Goal: Find specific page/section: Find specific page/section

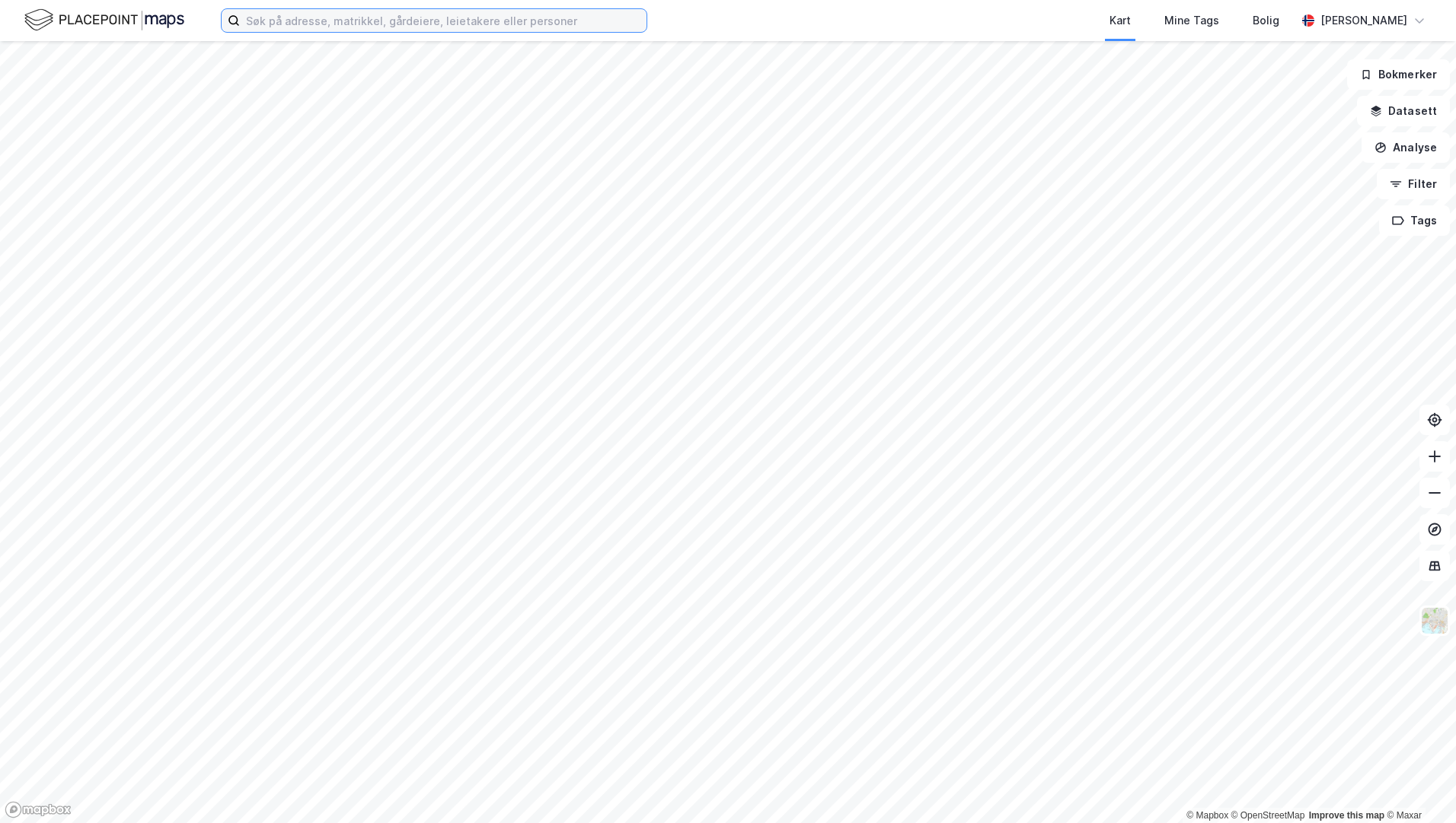
click at [312, 20] on input at bounding box center [443, 21] width 407 height 23
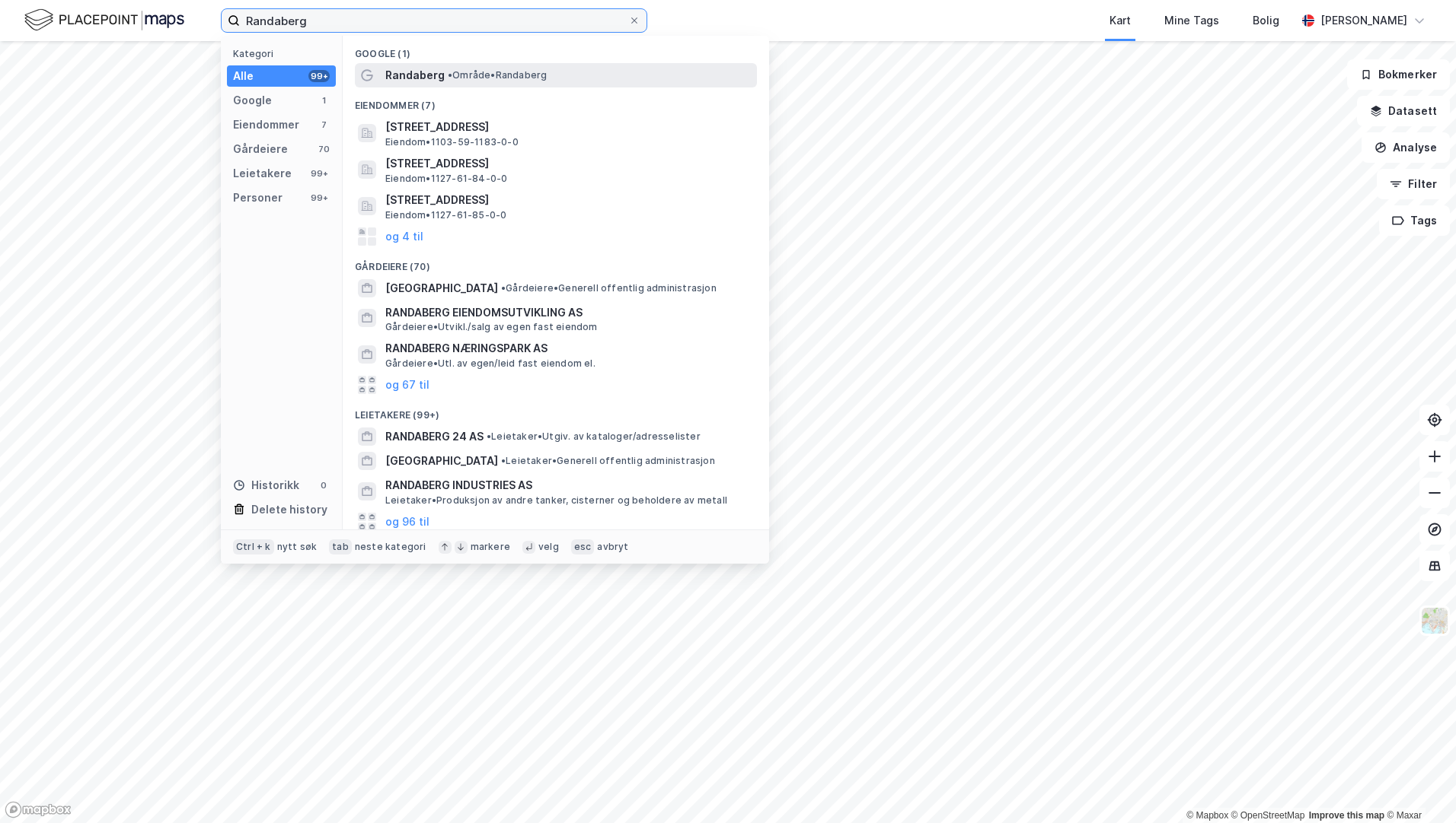
type input "Randaberg"
click at [418, 78] on span "Randaberg" at bounding box center [415, 75] width 60 height 18
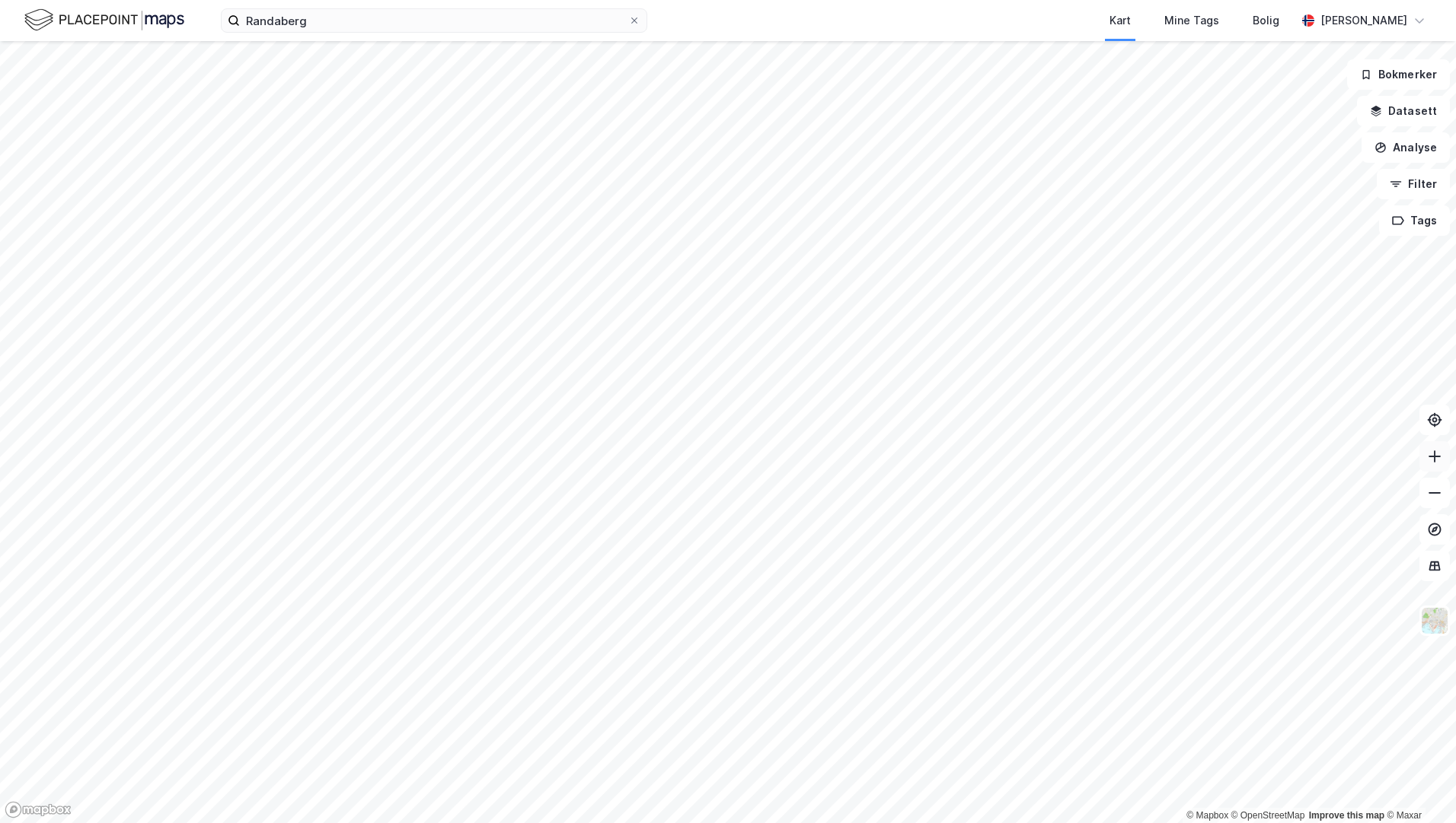
click at [1434, 457] on icon at bounding box center [1435, 456] width 15 height 15
